Goal: Find specific page/section: Find specific page/section

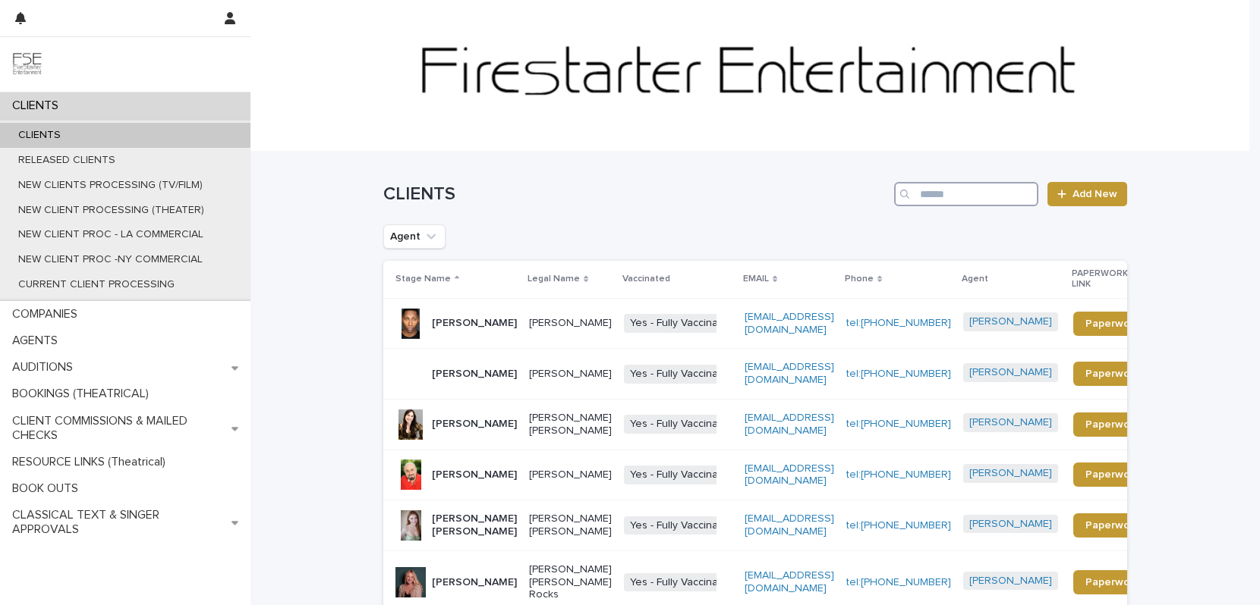
click at [949, 197] on input "Search" at bounding box center [966, 194] width 144 height 24
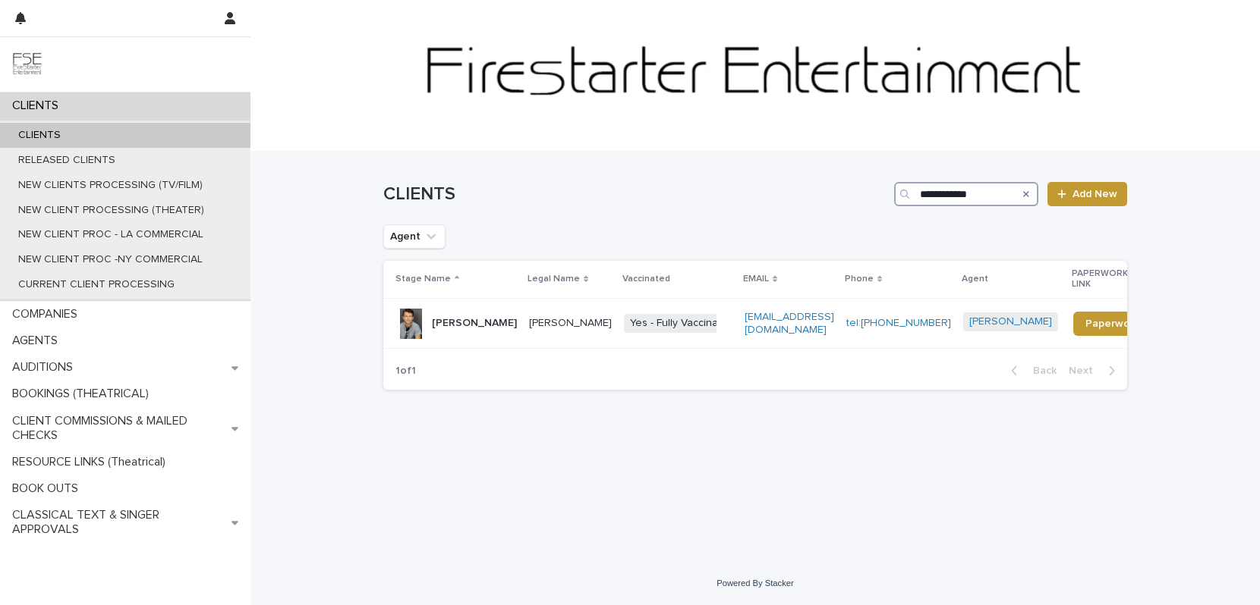
type input "**********"
